Goal: Find contact information: Find contact information

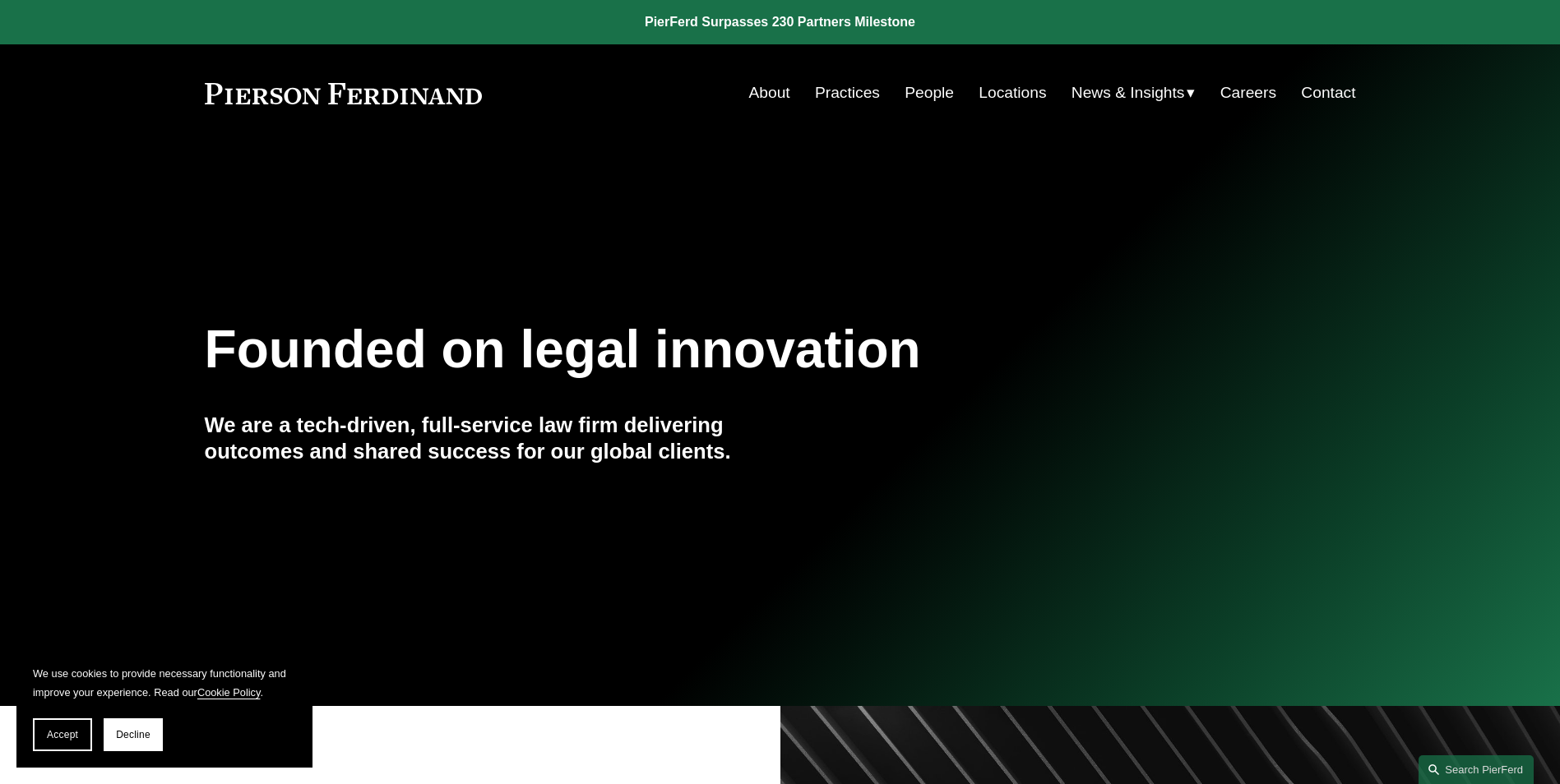
click at [992, 92] on link "Locations" at bounding box center [1011, 93] width 67 height 31
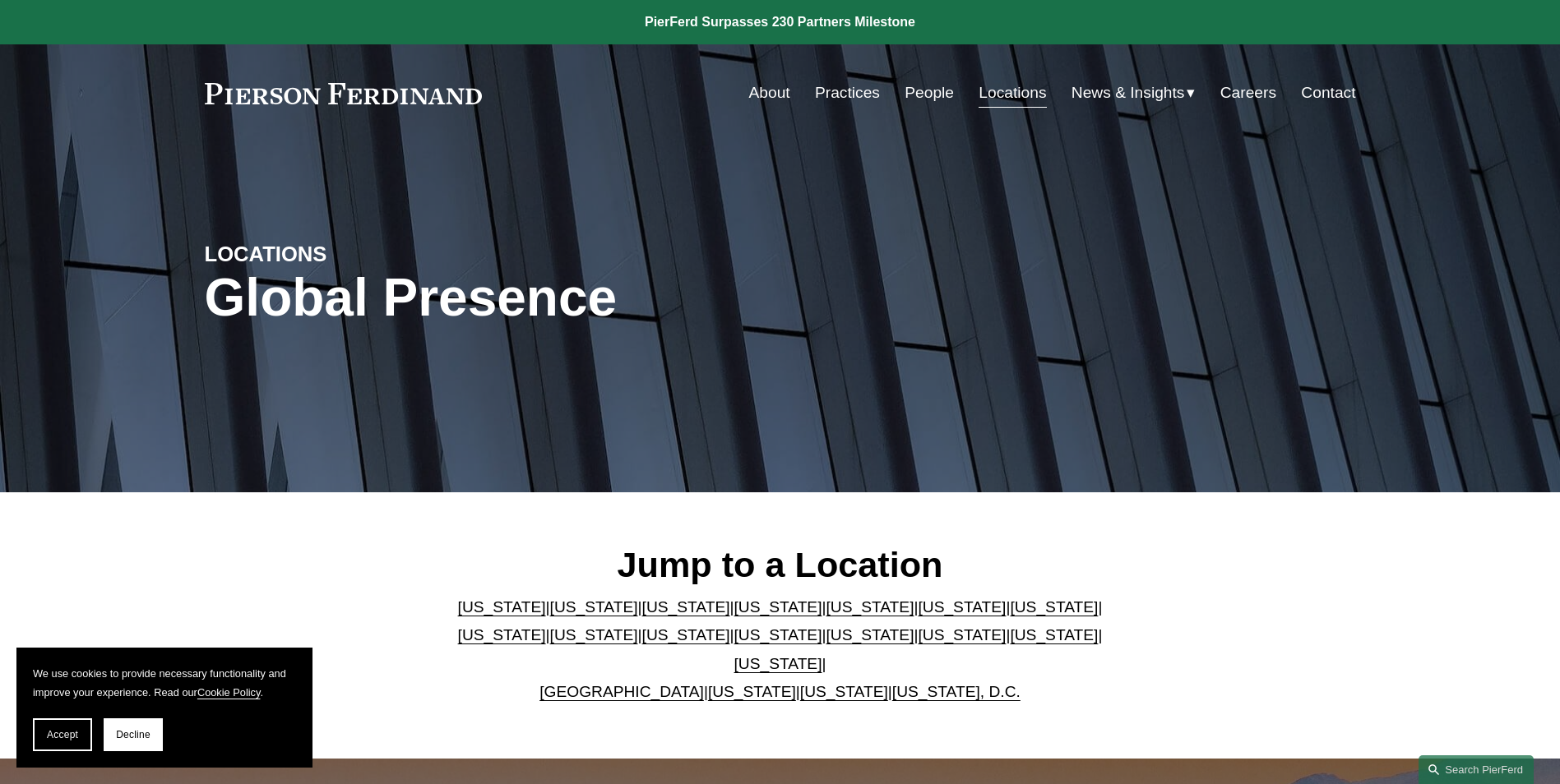
click at [581, 616] on link "[US_STATE]" at bounding box center [594, 607] width 88 height 18
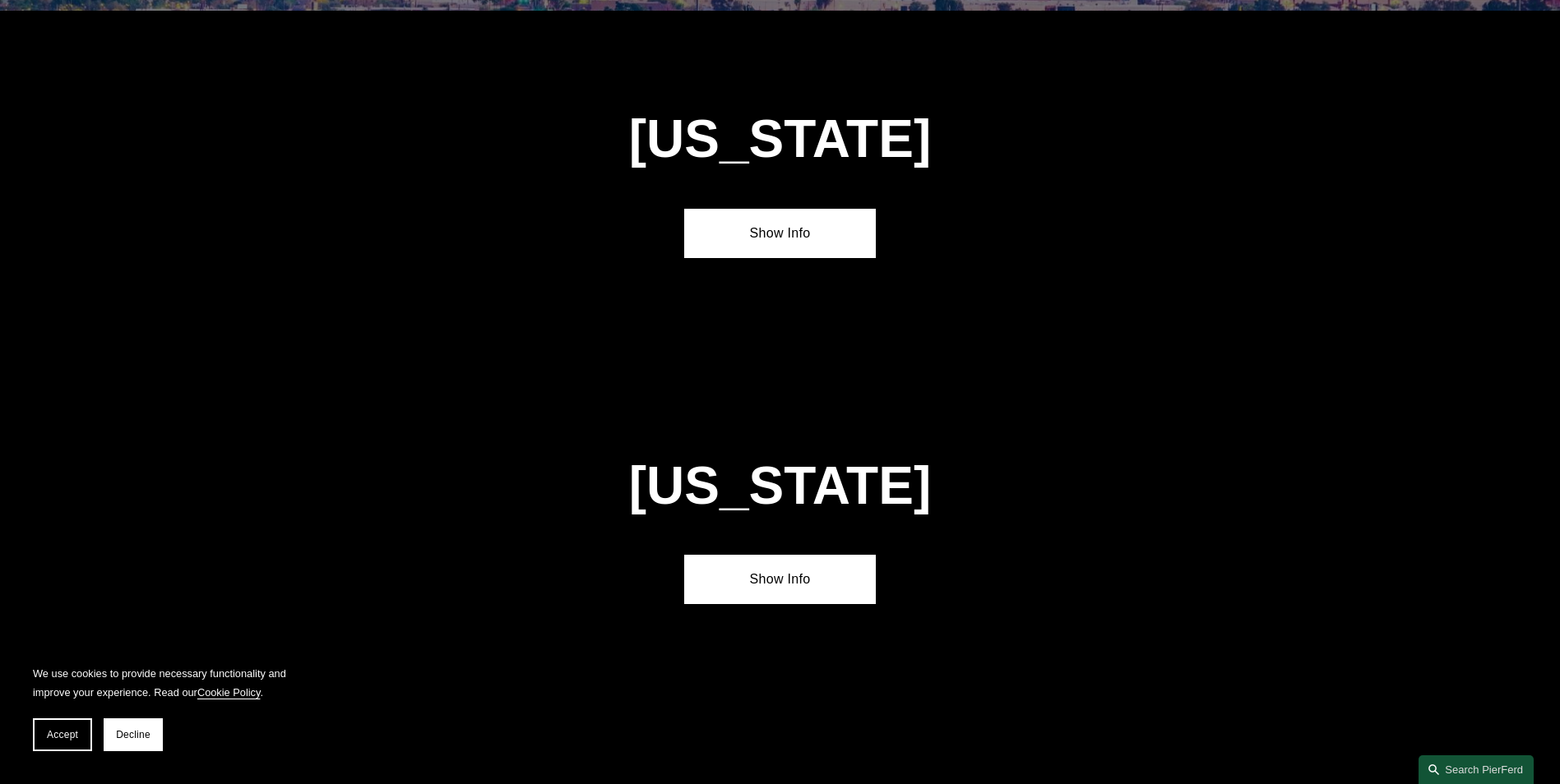
scroll to position [1098, 0]
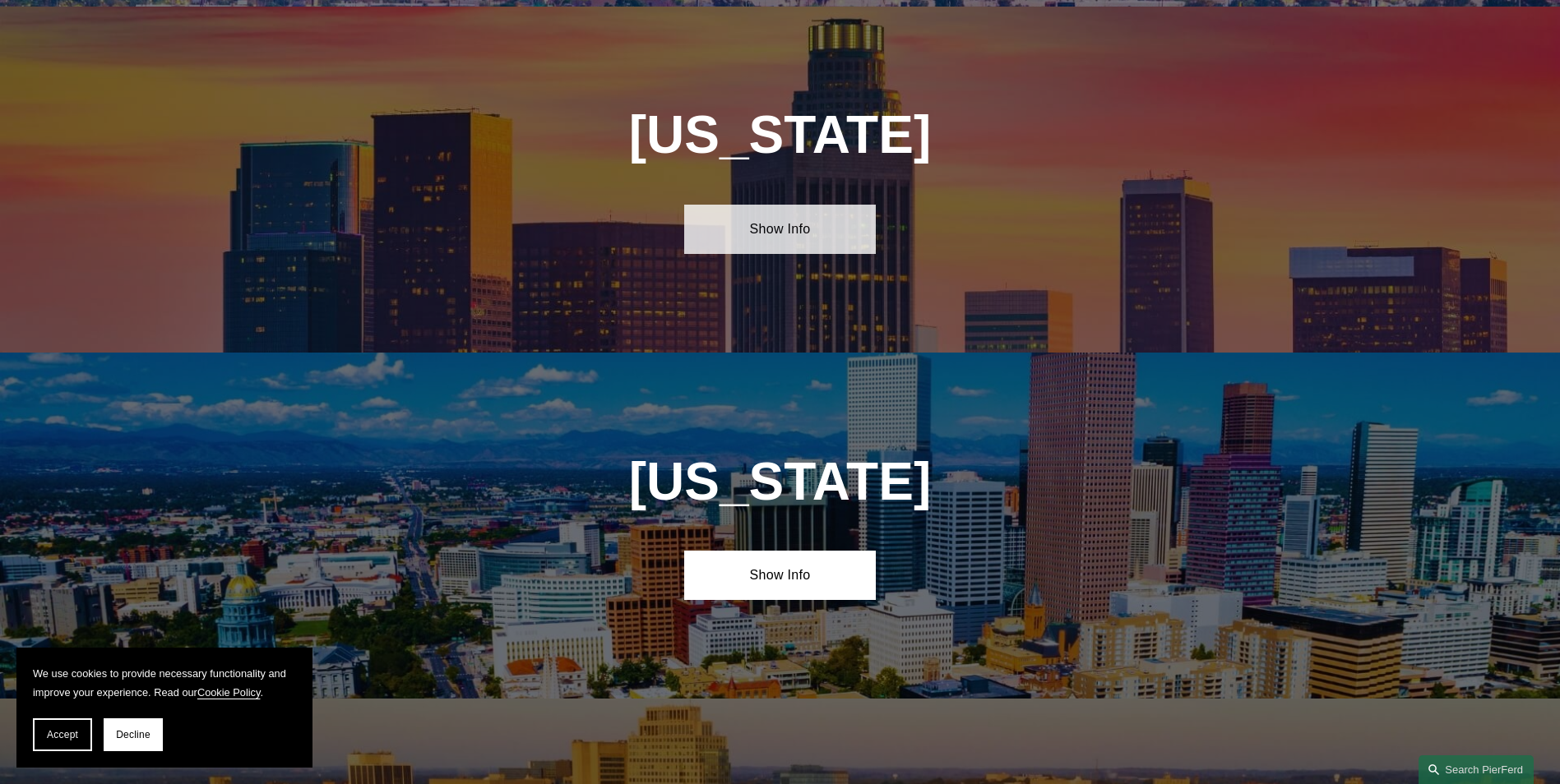
click at [761, 206] on link "Show Info" at bounding box center [780, 229] width 191 height 49
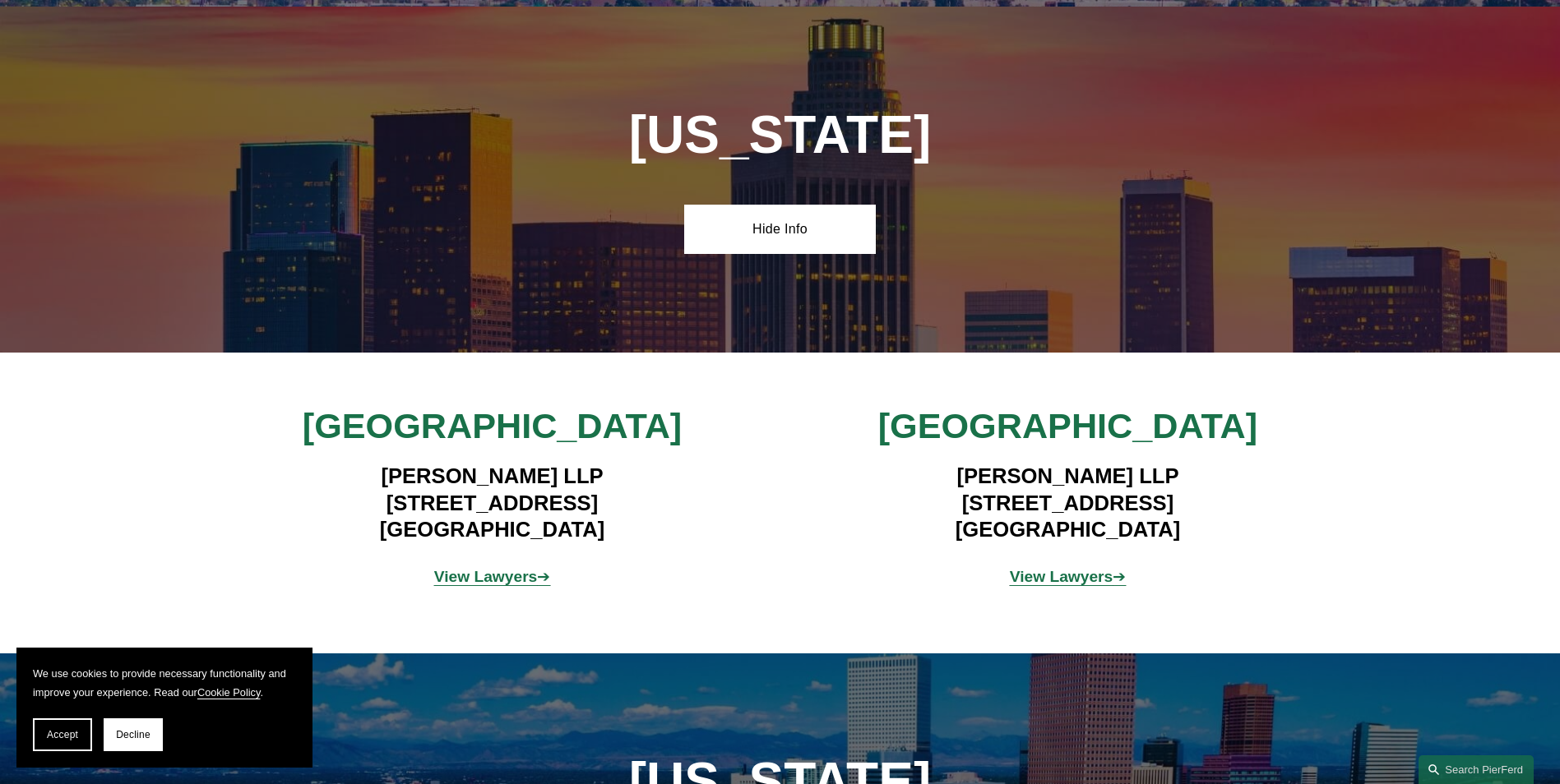
drag, startPoint x: 607, startPoint y: 520, endPoint x: 347, endPoint y: 496, distance: 261.1
click at [347, 496] on h4 "[PERSON_NAME] LLP [STREET_ADDRESS]" at bounding box center [491, 502] width 479 height 79
copy h4 "[STREET_ADDRESS]"
